Goal: Find specific page/section: Find specific page/section

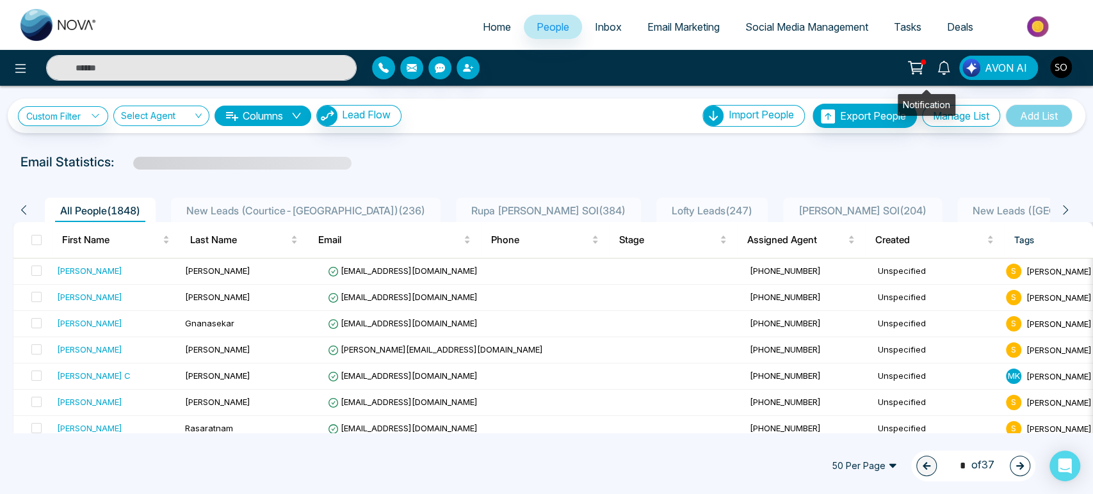
click at [937, 71] on icon at bounding box center [944, 68] width 14 height 14
